Goal: Book appointment/travel/reservation

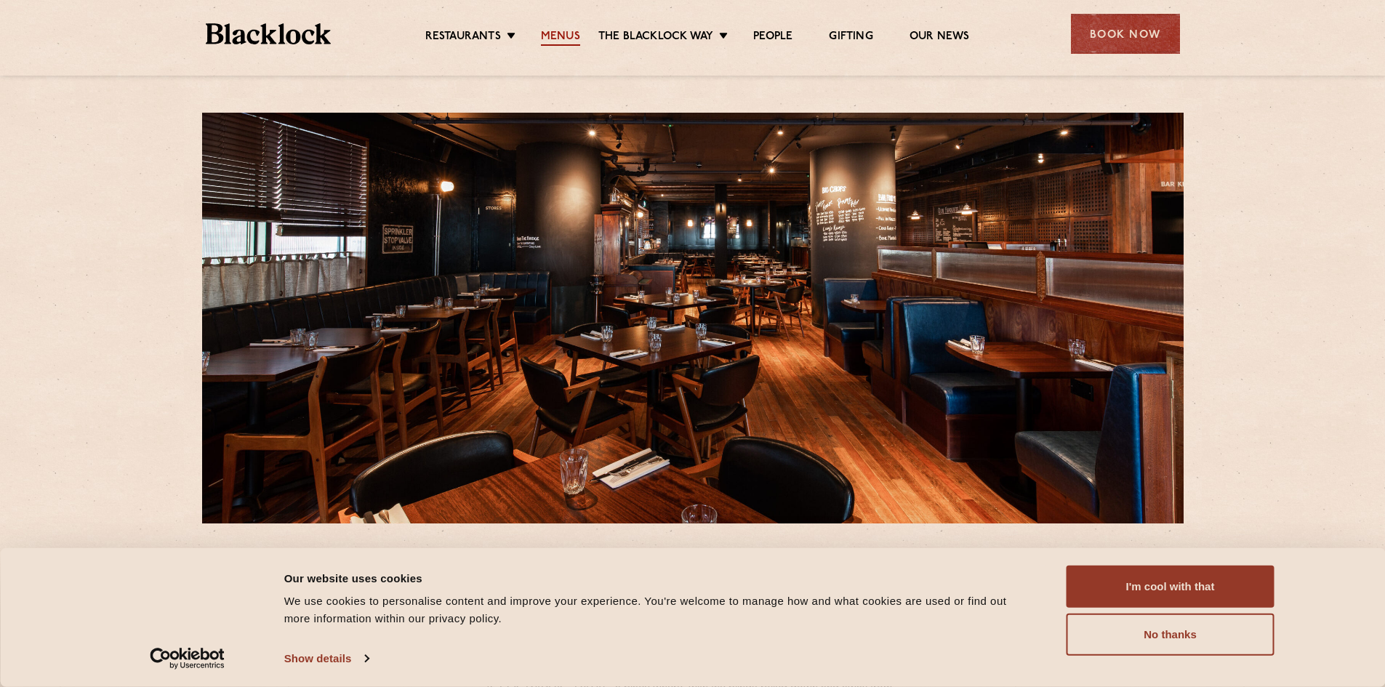
click at [555, 41] on link "Menus" at bounding box center [560, 38] width 39 height 16
click at [1186, 590] on button "I'm cool with that" at bounding box center [1171, 587] width 208 height 42
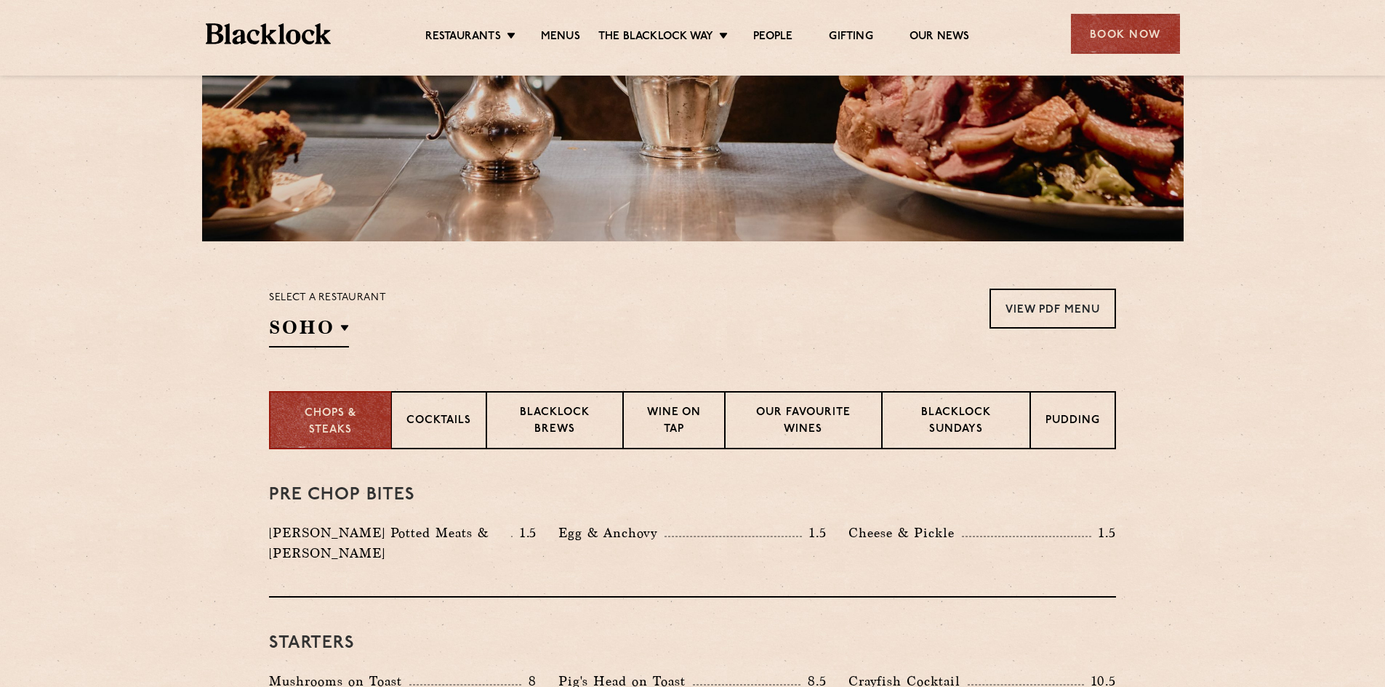
scroll to position [422, 0]
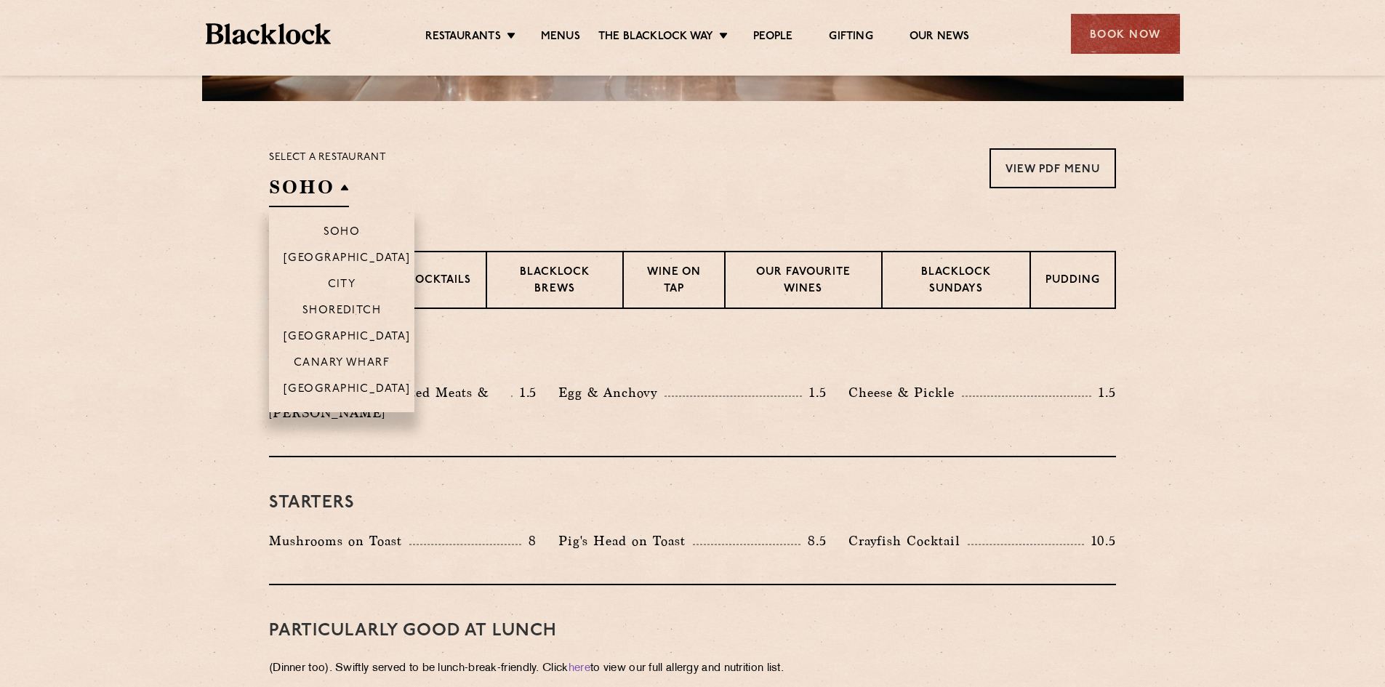
click at [344, 192] on h2 "SOHO" at bounding box center [309, 190] width 80 height 33
click at [362, 356] on li "Canary Wharf" at bounding box center [341, 362] width 145 height 26
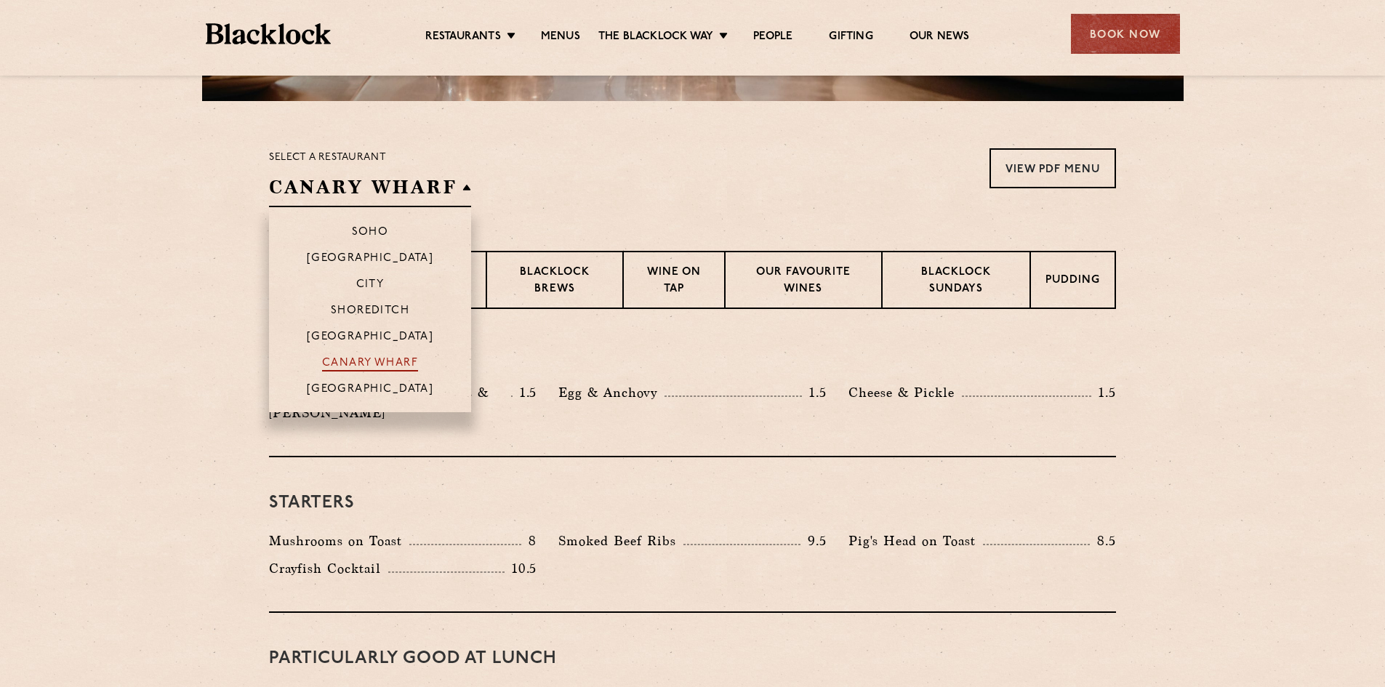
click at [378, 361] on p "Canary Wharf" at bounding box center [370, 364] width 96 height 15
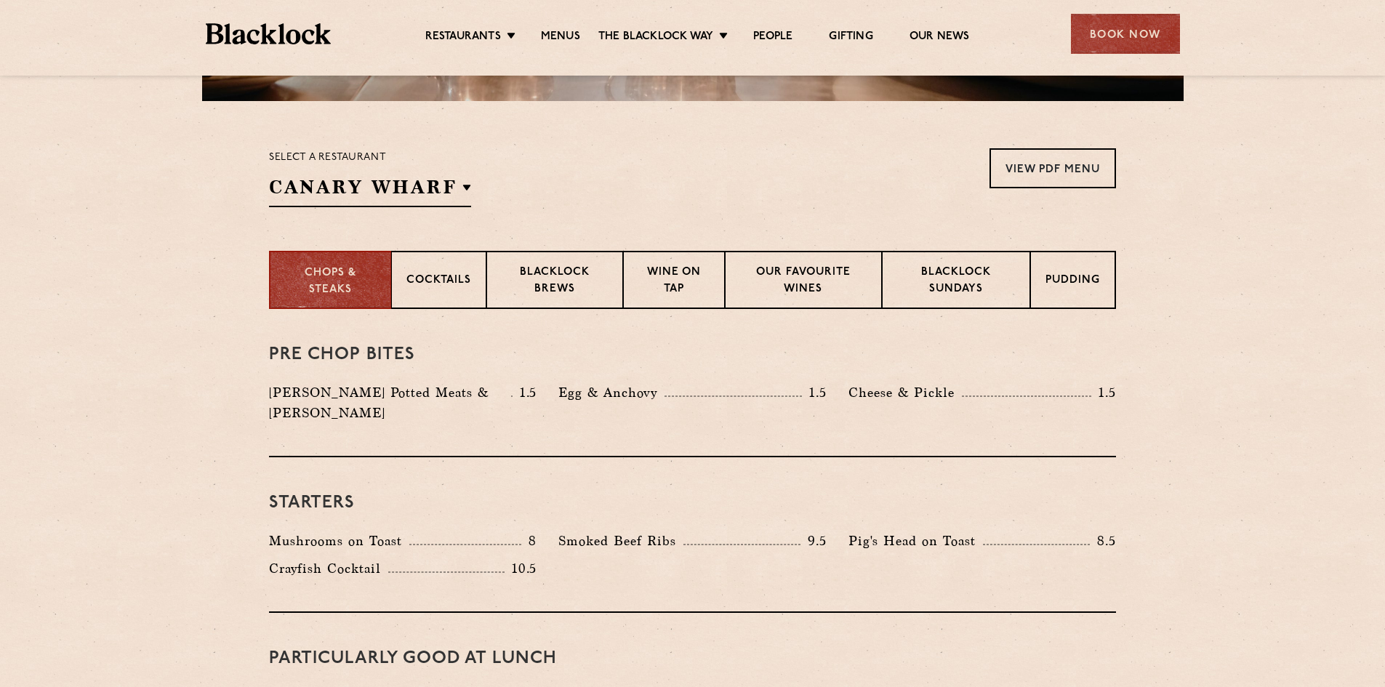
drag, startPoint x: 175, startPoint y: 345, endPoint x: 166, endPoint y: 347, distance: 9.0
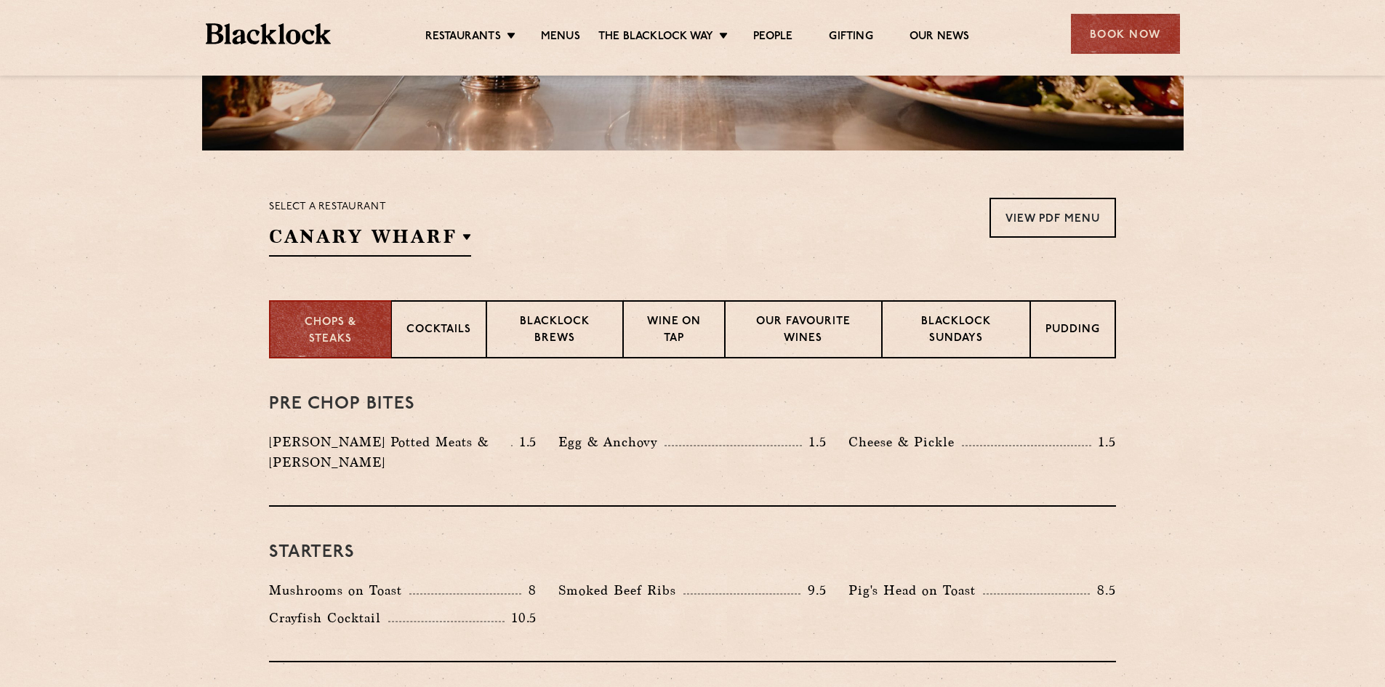
scroll to position [355, 0]
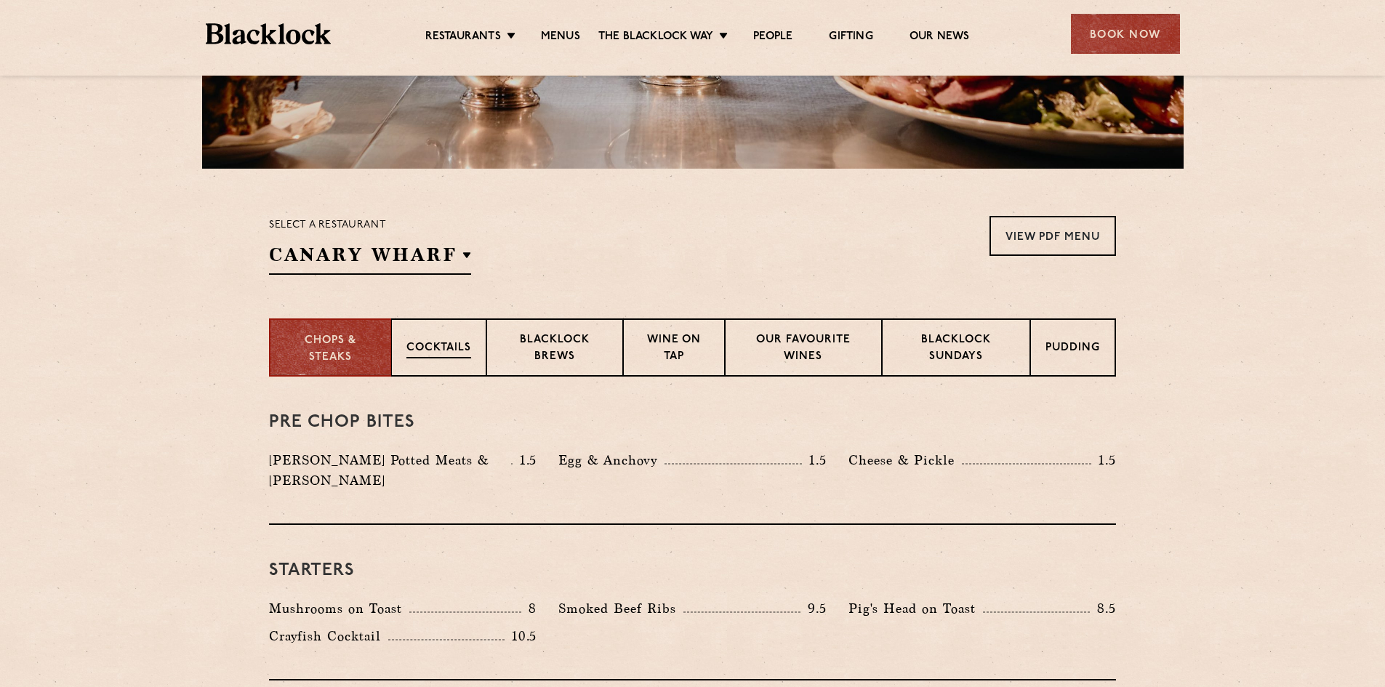
click at [420, 353] on p "Cocktails" at bounding box center [438, 349] width 65 height 18
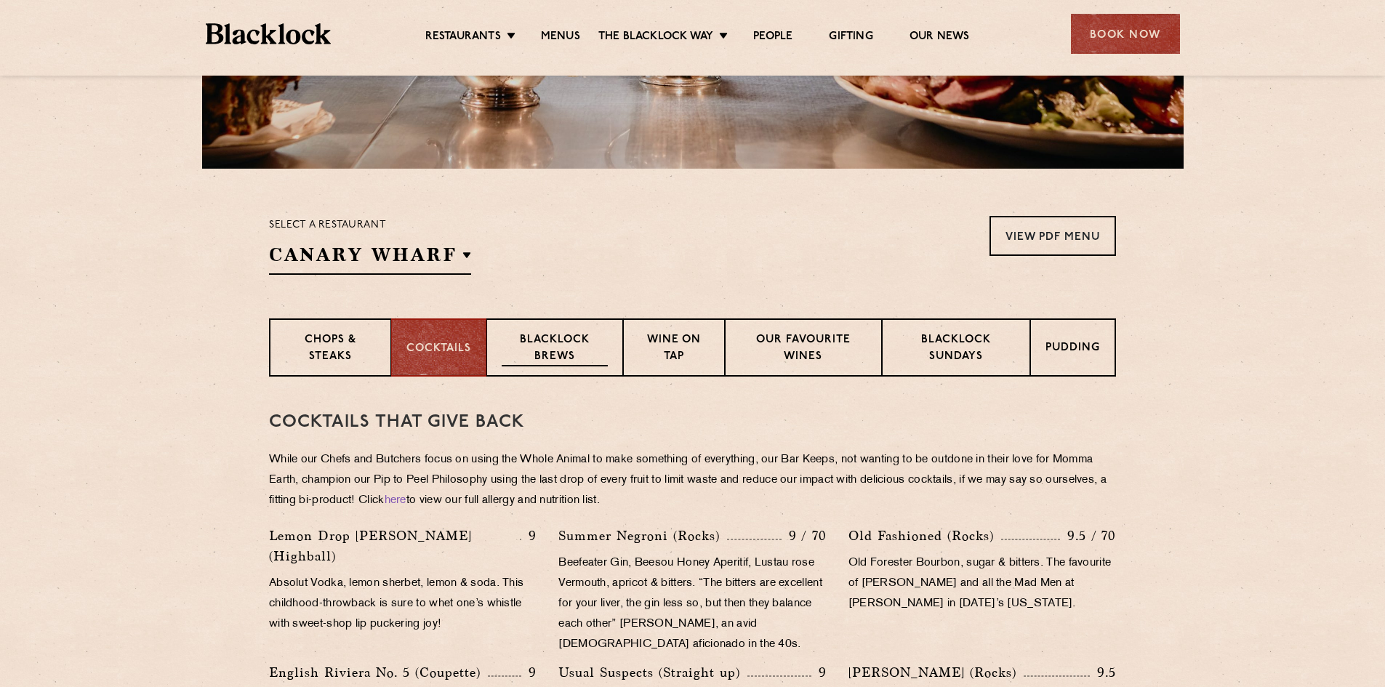
click at [569, 354] on p "Blacklock Brews" at bounding box center [555, 349] width 106 height 34
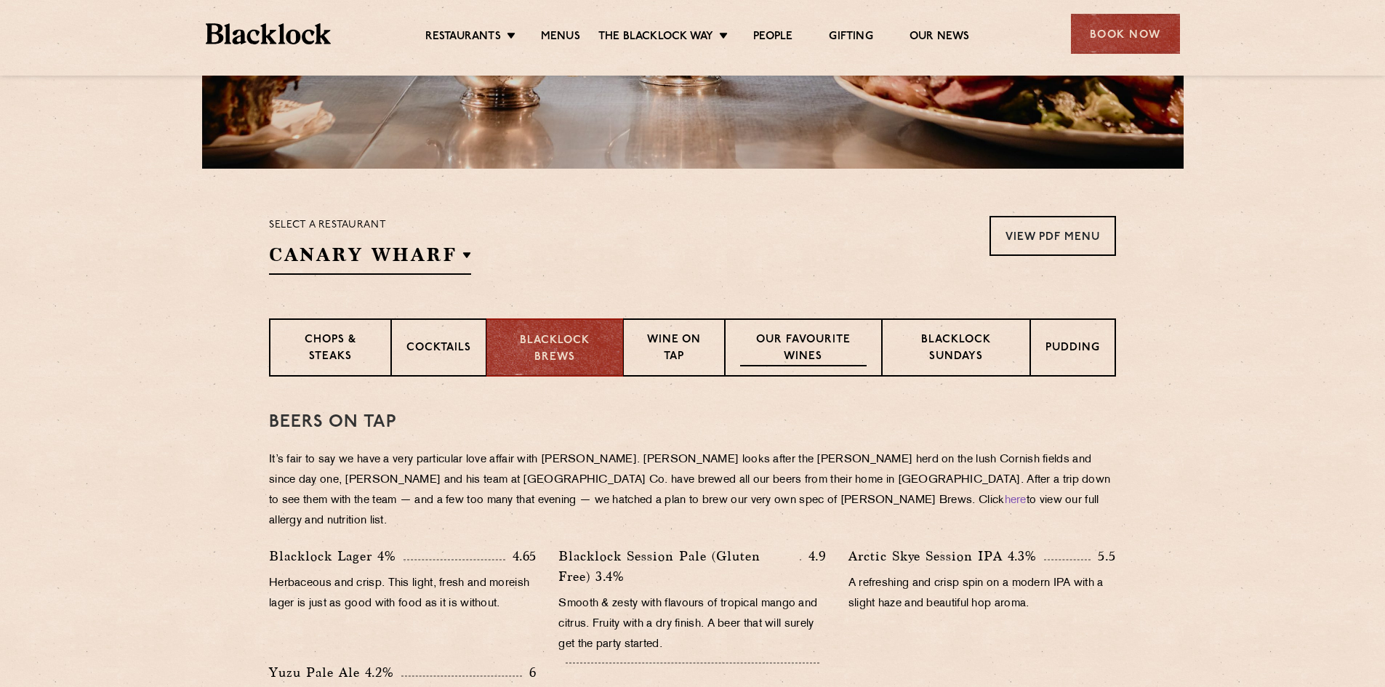
click at [795, 345] on p "Our favourite wines" at bounding box center [803, 349] width 126 height 34
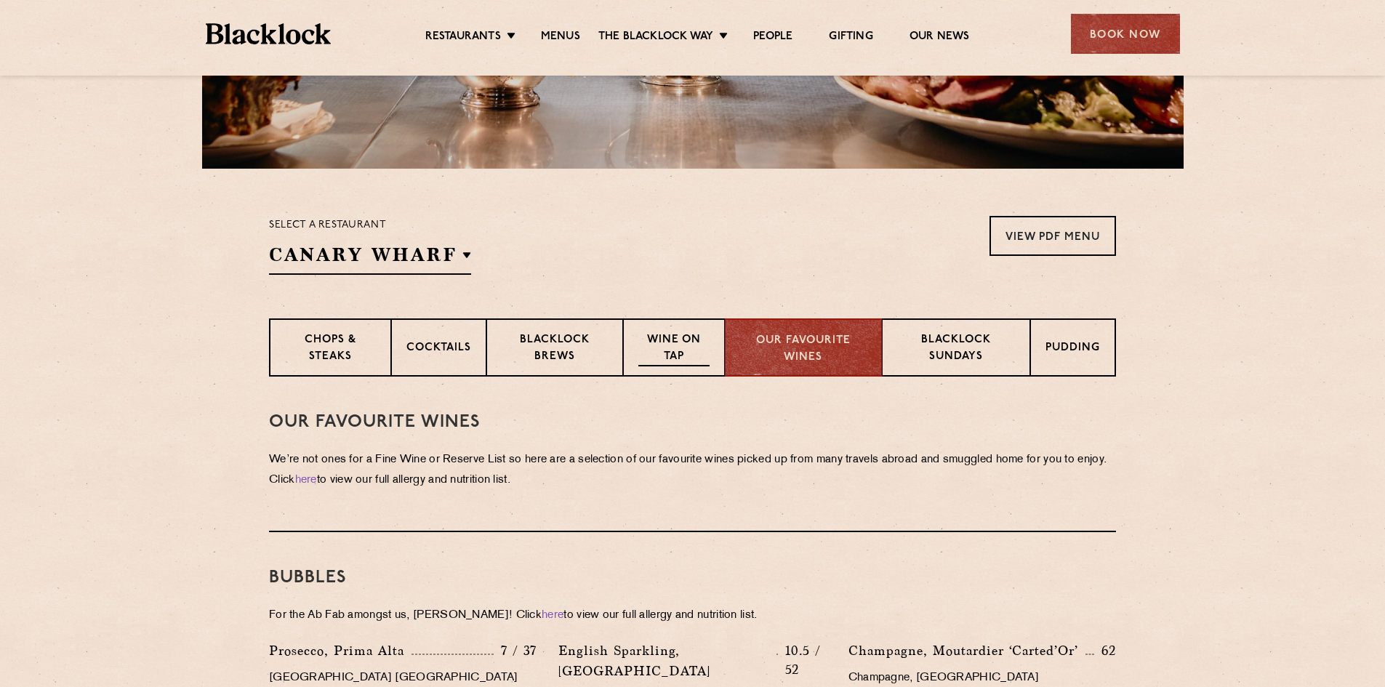
click at [696, 337] on p "Wine on Tap" at bounding box center [673, 349] width 71 height 34
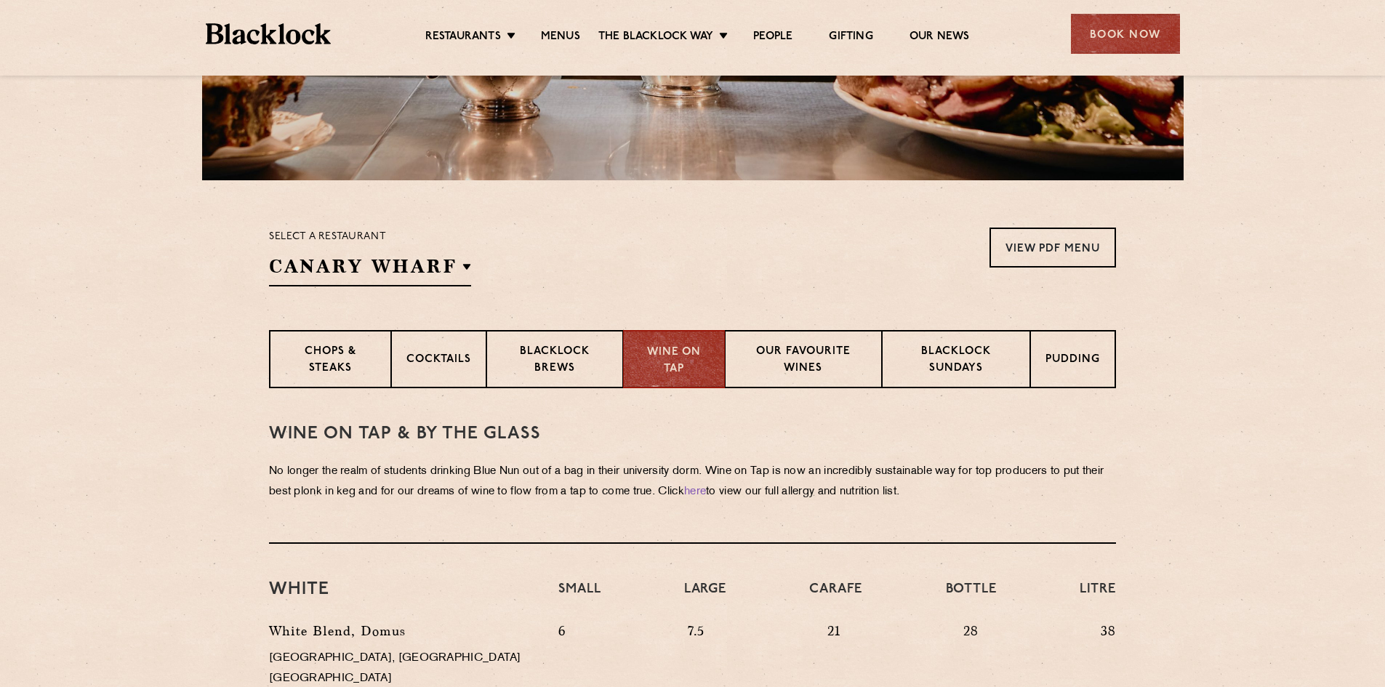
scroll to position [295, 0]
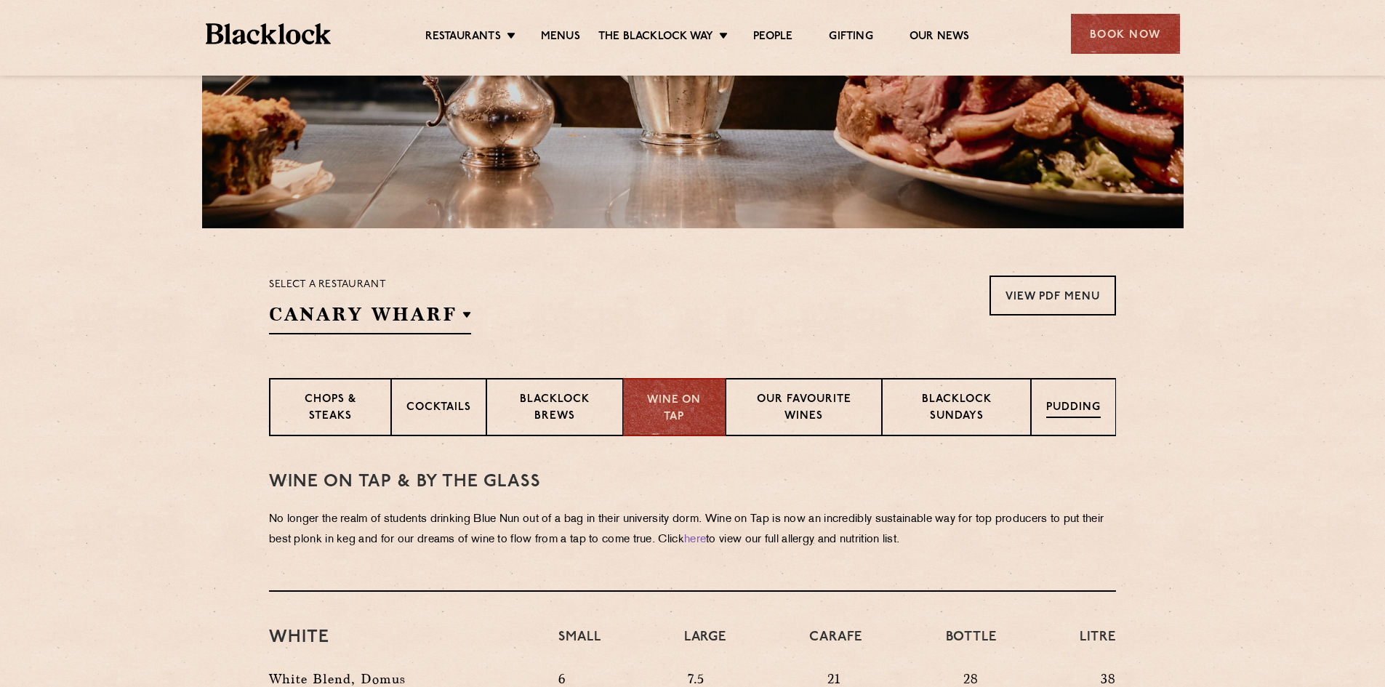
click at [1043, 405] on div "Pudding" at bounding box center [1073, 407] width 85 height 58
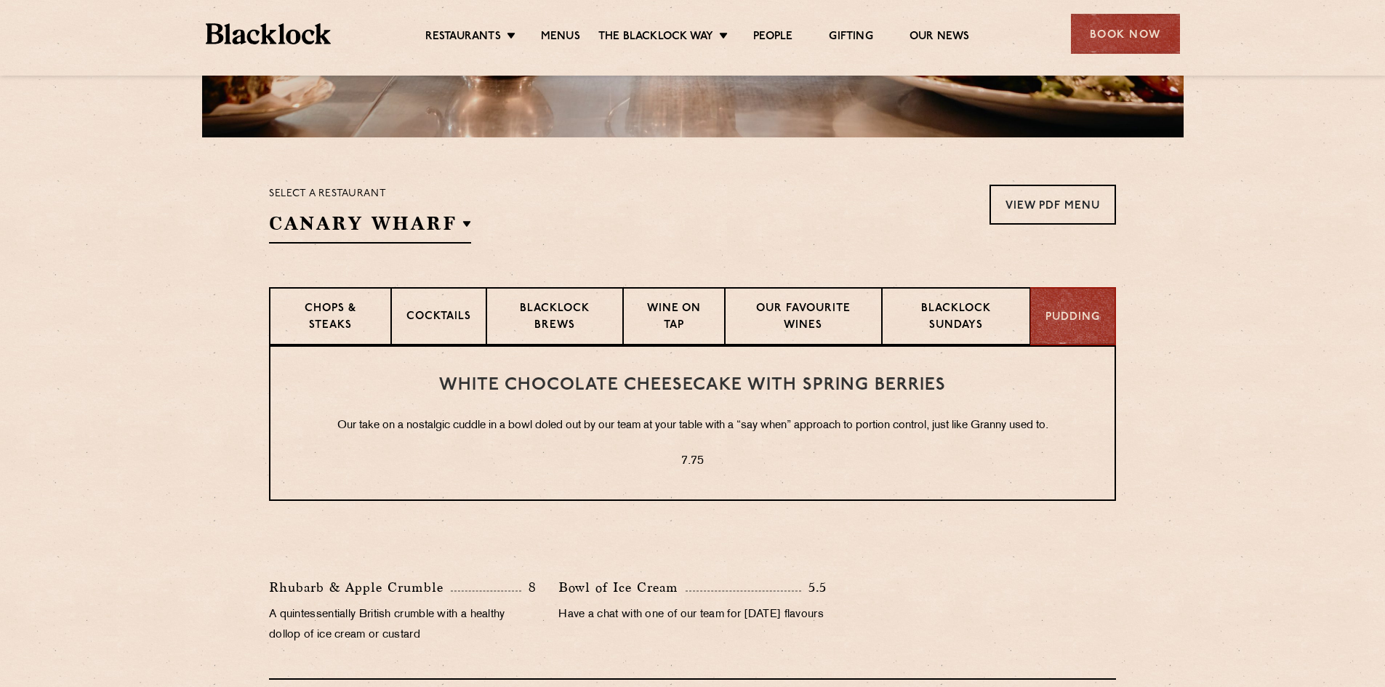
scroll to position [0, 0]
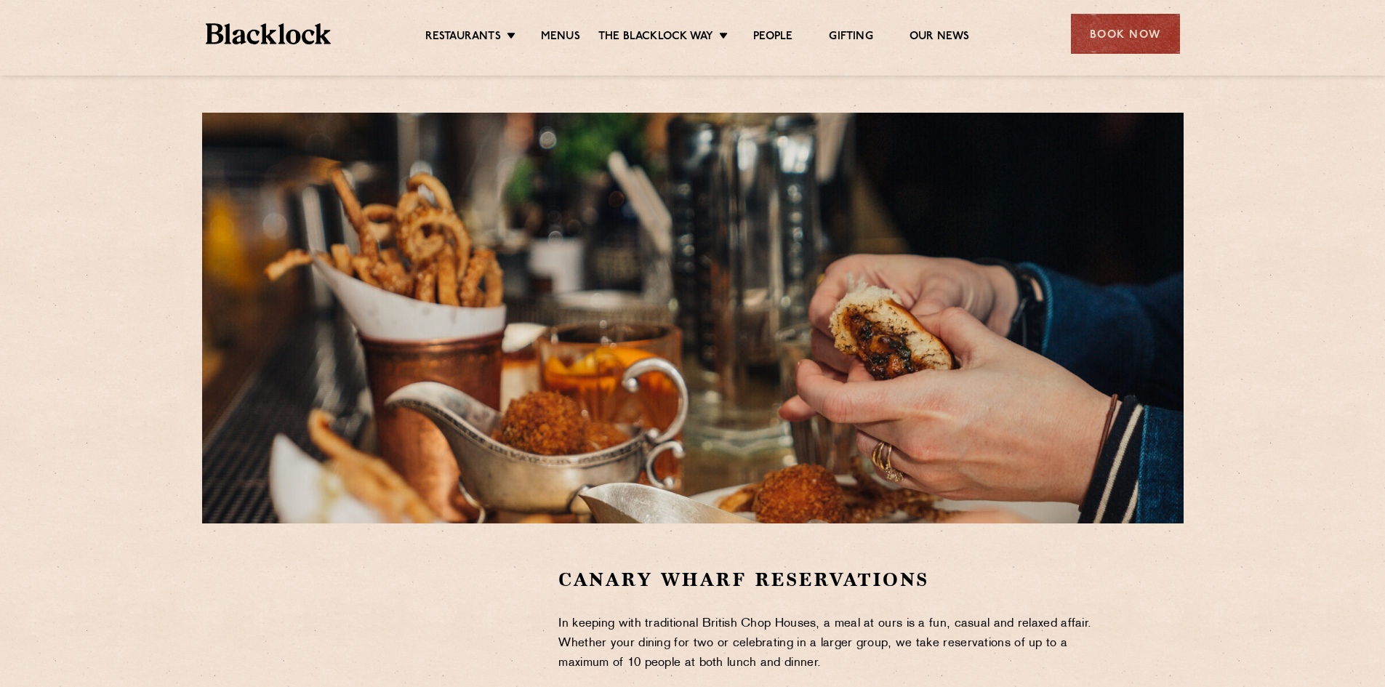
drag, startPoint x: 124, startPoint y: 148, endPoint x: 124, endPoint y: 156, distance: 8.0
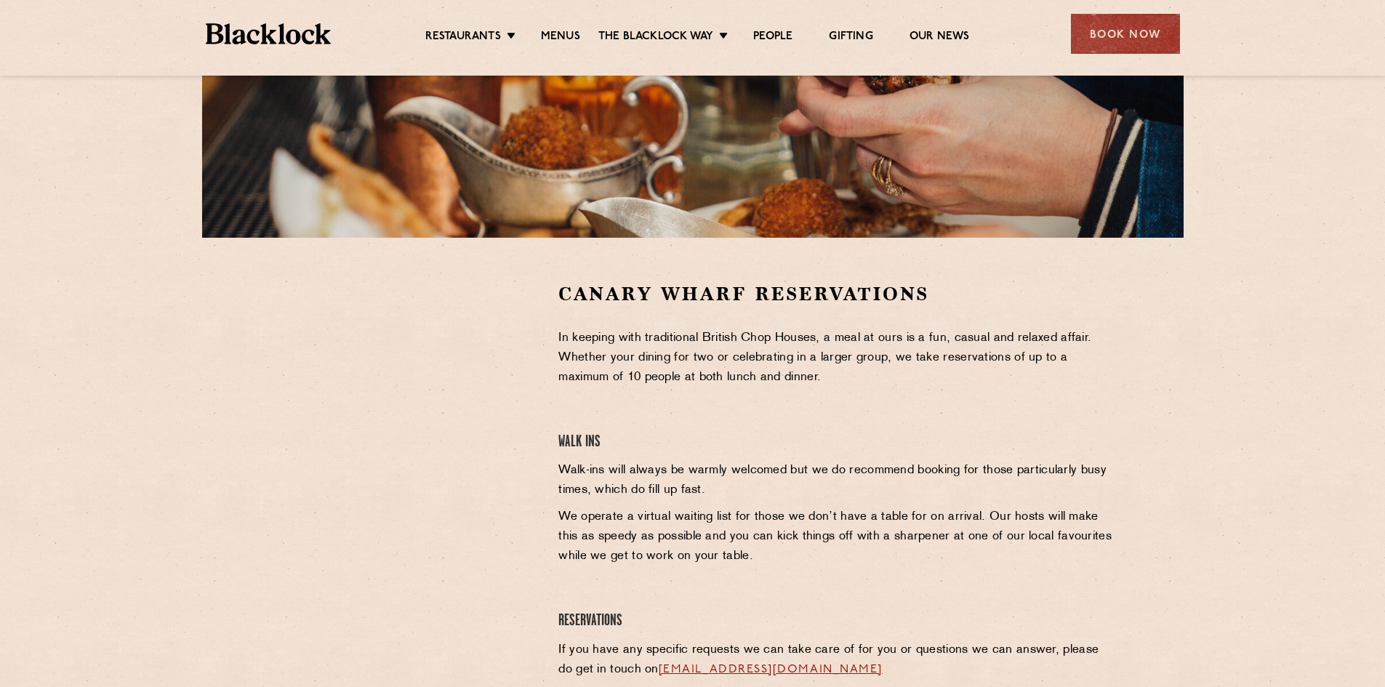
scroll to position [278, 0]
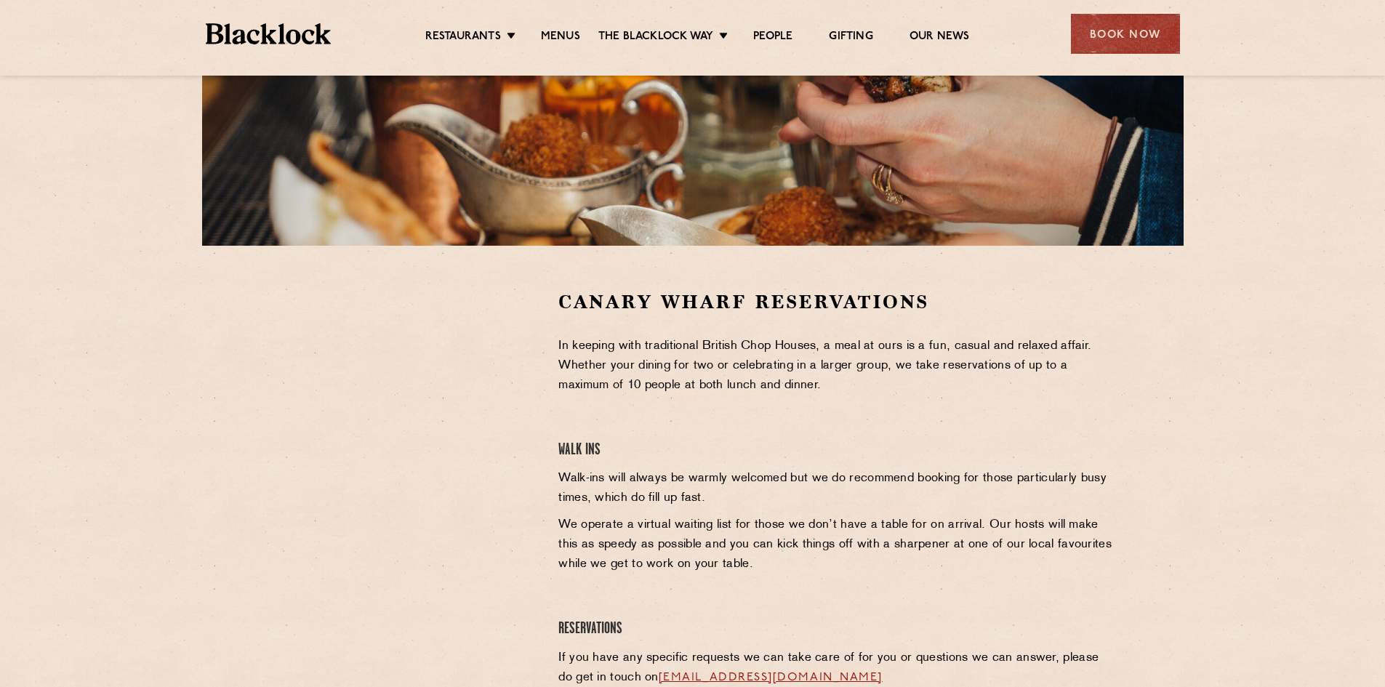
click at [241, 450] on section "Canary Wharf Reservations In keeping with traditional British Chop Houses, a me…" at bounding box center [692, 506] width 1385 height 520
click at [210, 395] on section "Canary Wharf Reservations In keeping with traditional British Chop Houses, a me…" at bounding box center [692, 506] width 1385 height 520
